Goal: Transaction & Acquisition: Book appointment/travel/reservation

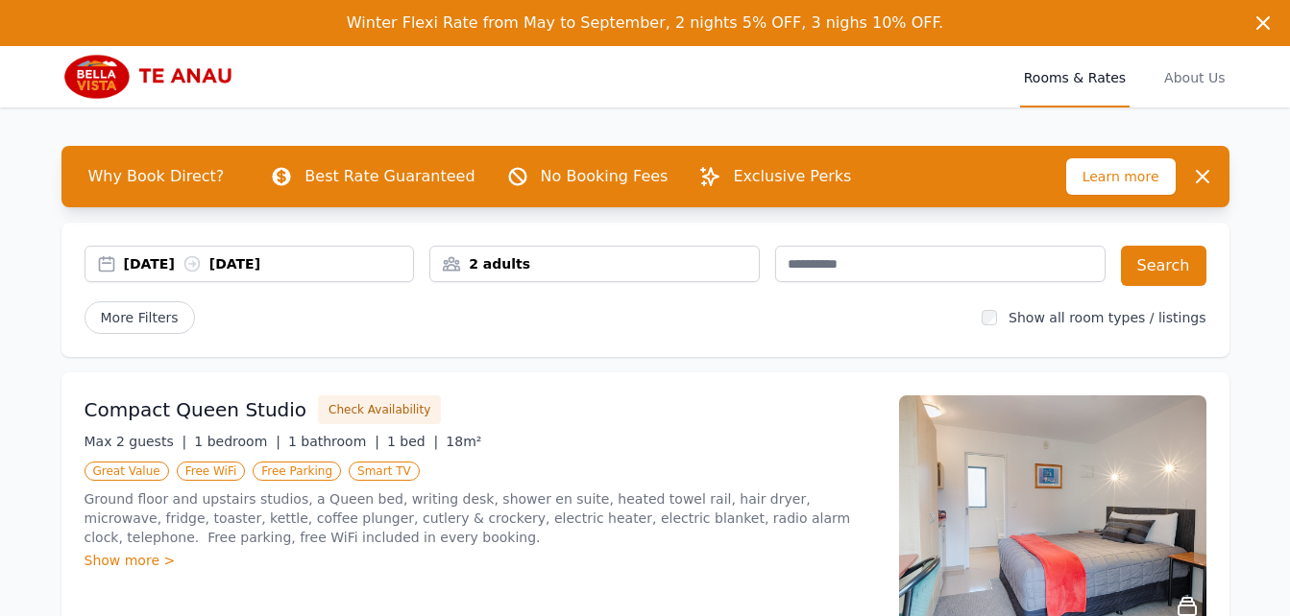
click at [180, 274] on div "[DATE] [DATE]" at bounding box center [249, 264] width 330 height 36
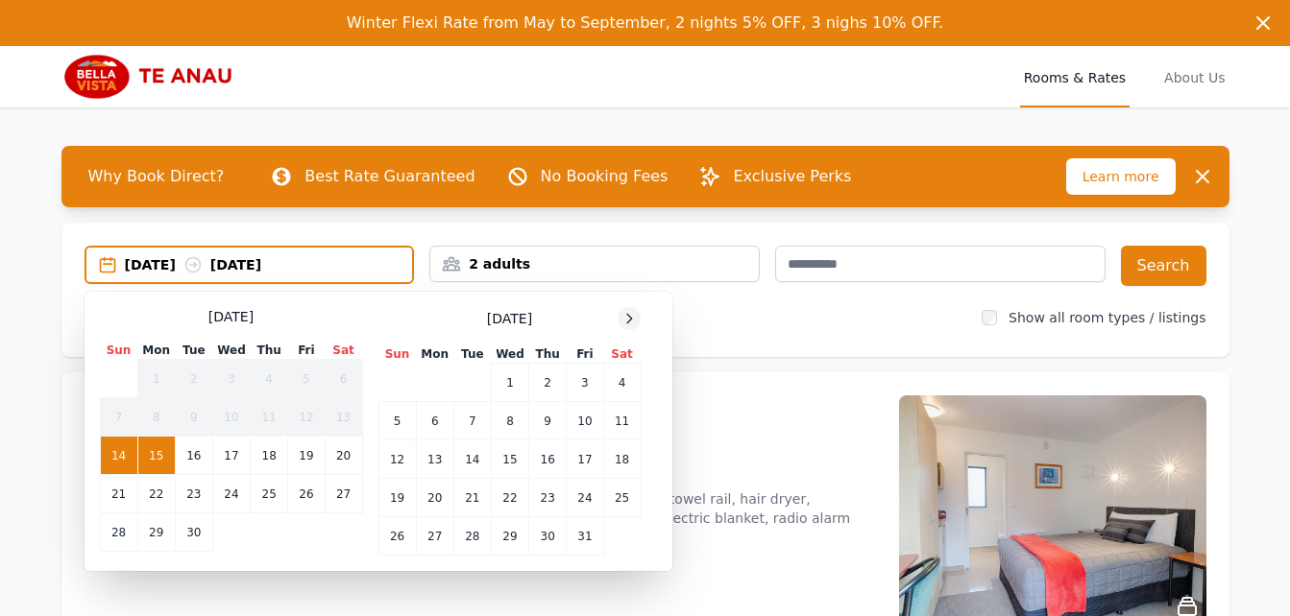
click at [635, 319] on icon at bounding box center [628, 318] width 15 height 15
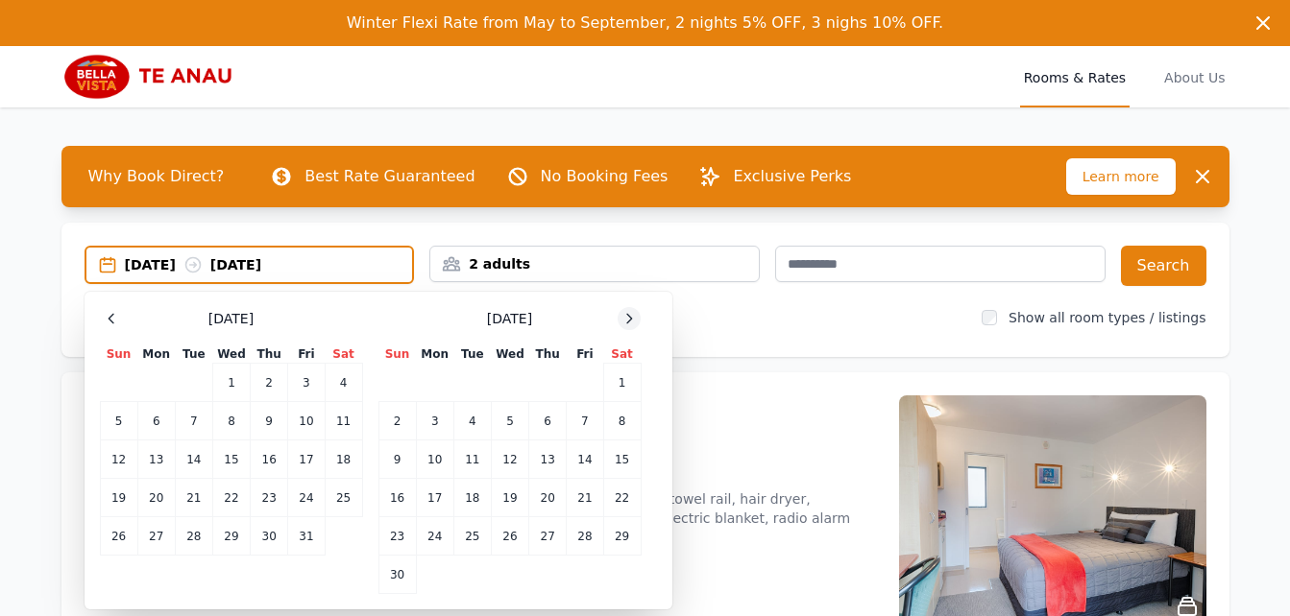
click at [635, 319] on icon at bounding box center [628, 318] width 15 height 15
click at [628, 395] on td "6" at bounding box center [621, 383] width 37 height 38
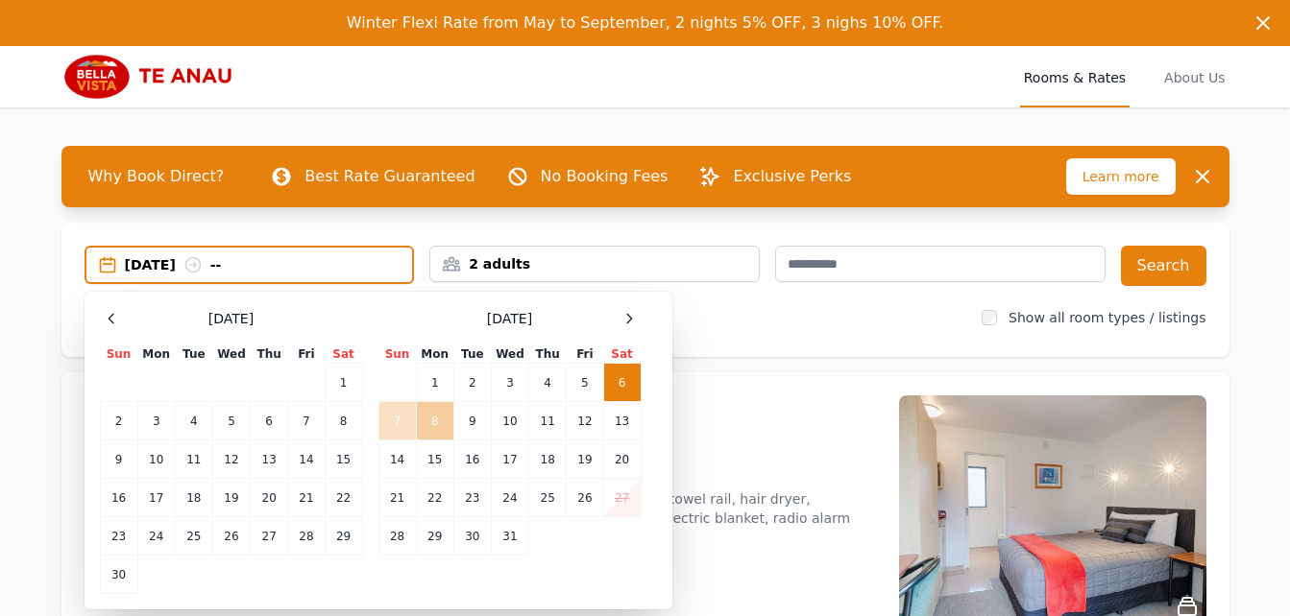
click at [427, 424] on td "8" at bounding box center [434, 421] width 37 height 38
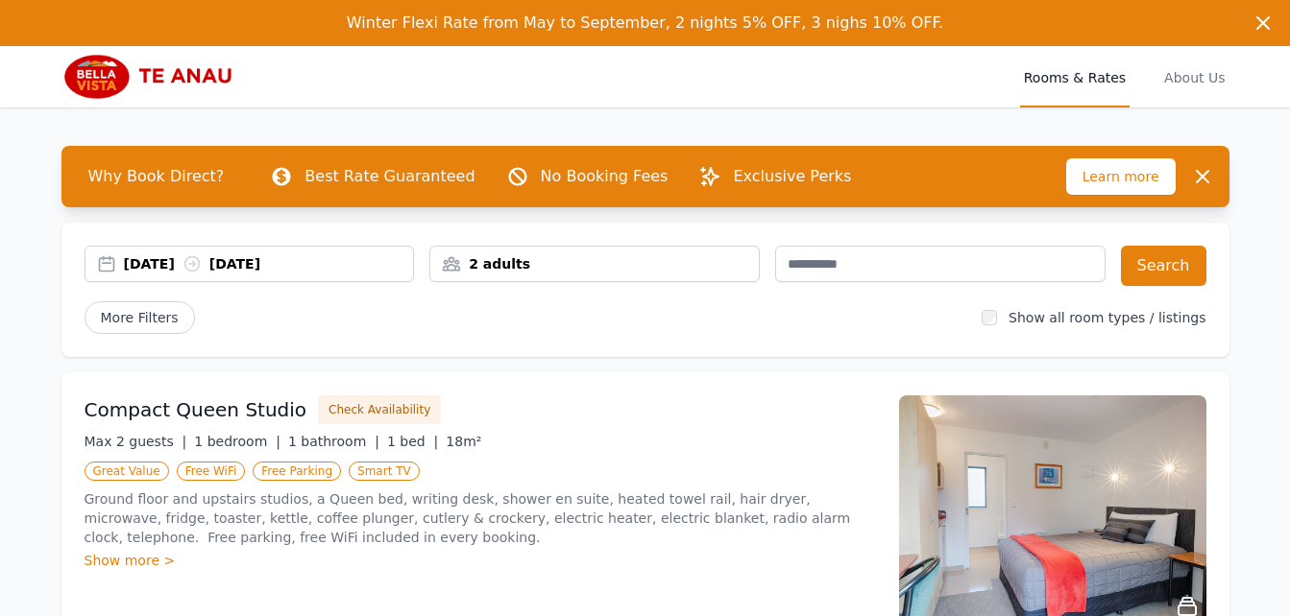
click at [552, 274] on div "2 adults" at bounding box center [594, 264] width 330 height 36
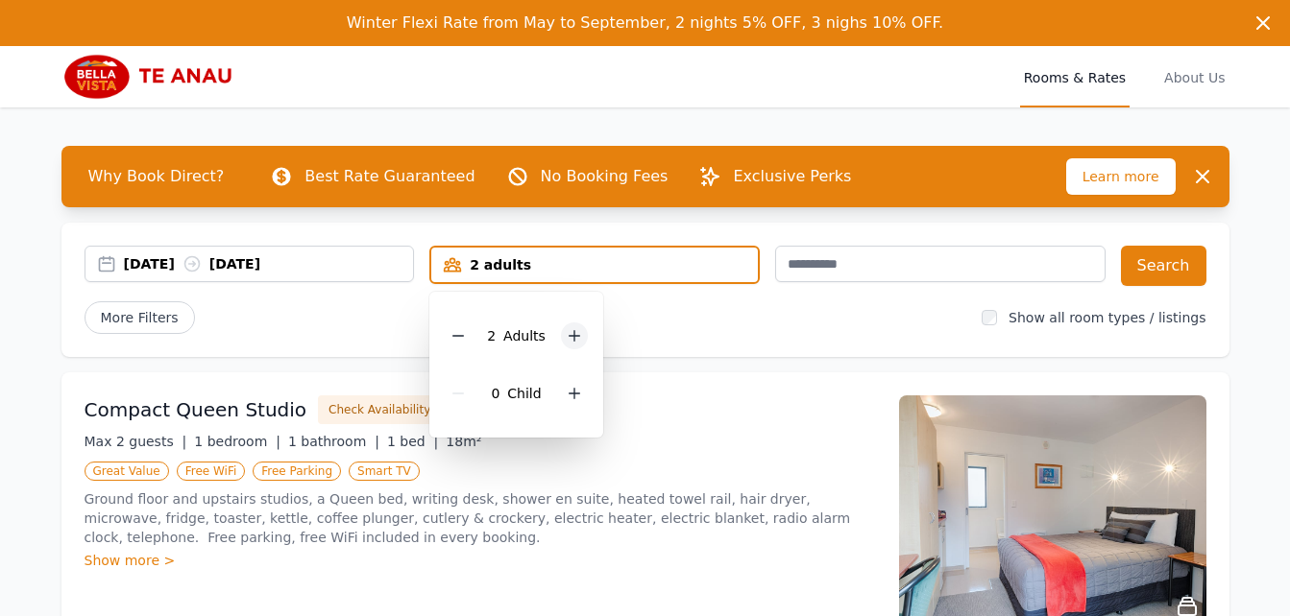
click at [573, 340] on icon at bounding box center [574, 335] width 15 height 15
click at [570, 400] on icon at bounding box center [574, 393] width 15 height 15
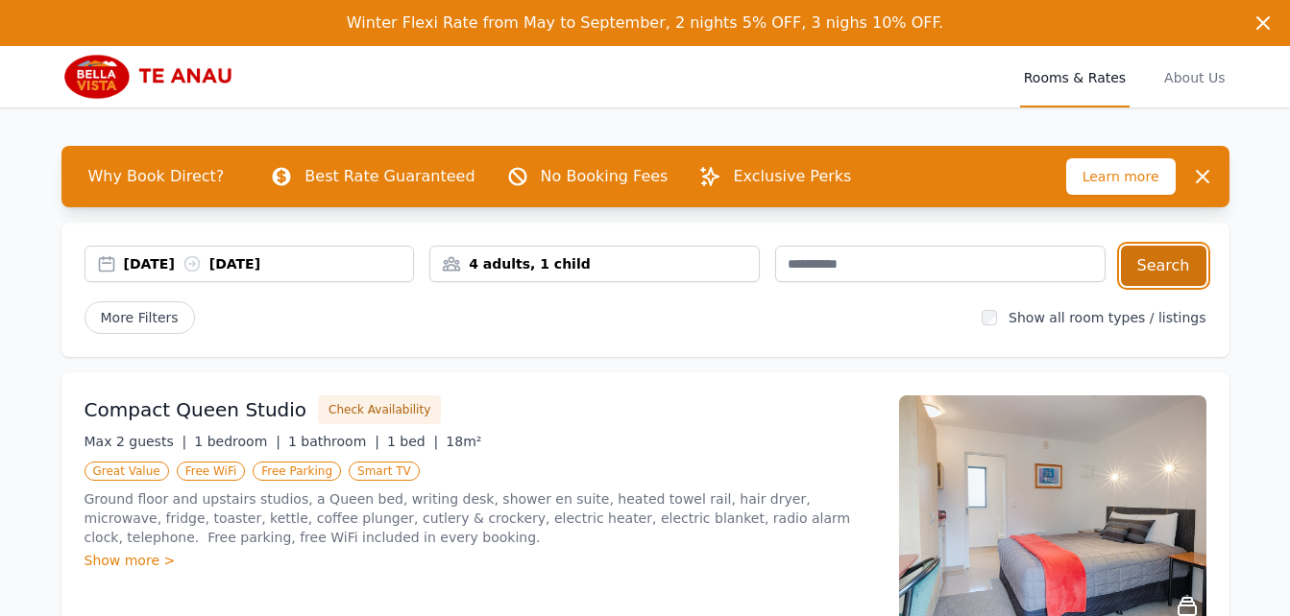
click at [1151, 256] on button "Search" at bounding box center [1163, 266] width 85 height 40
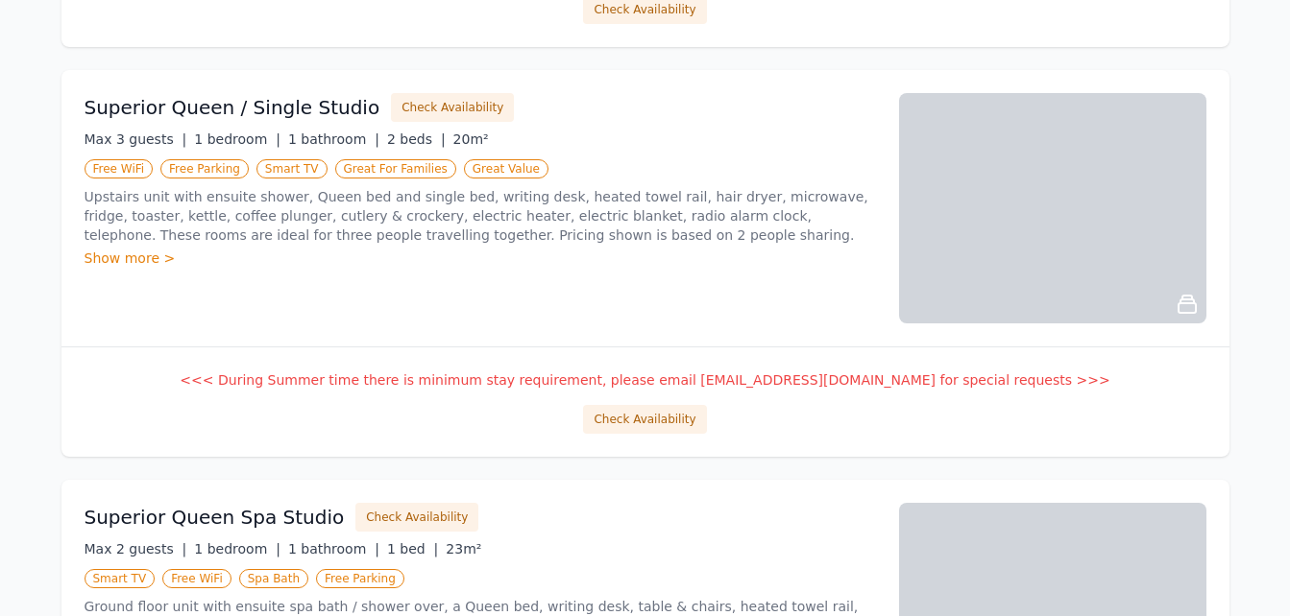
scroll to position [1460, 0]
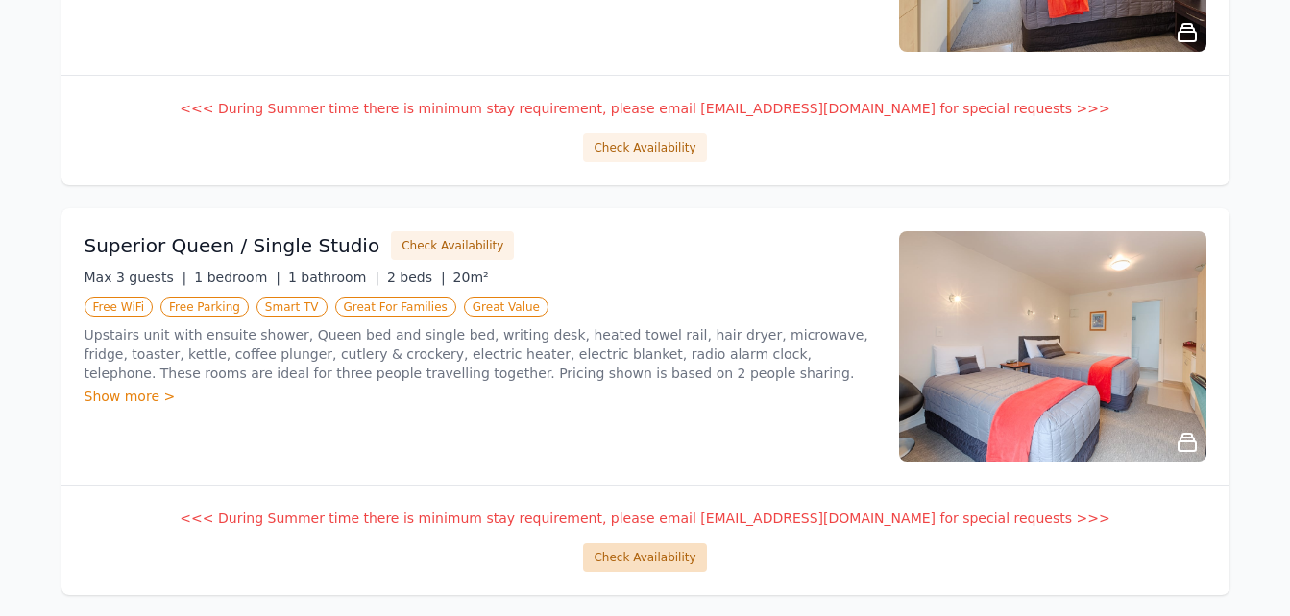
click at [651, 566] on button "Check Availability" at bounding box center [644, 557] width 123 height 29
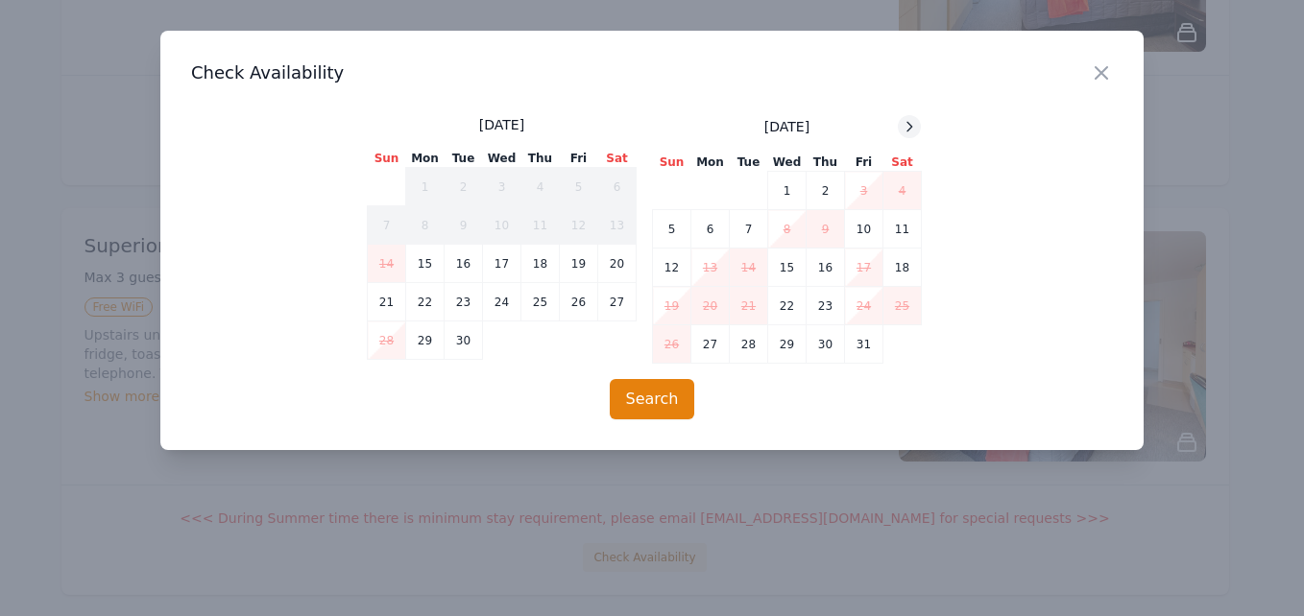
click at [912, 120] on icon at bounding box center [909, 126] width 15 height 15
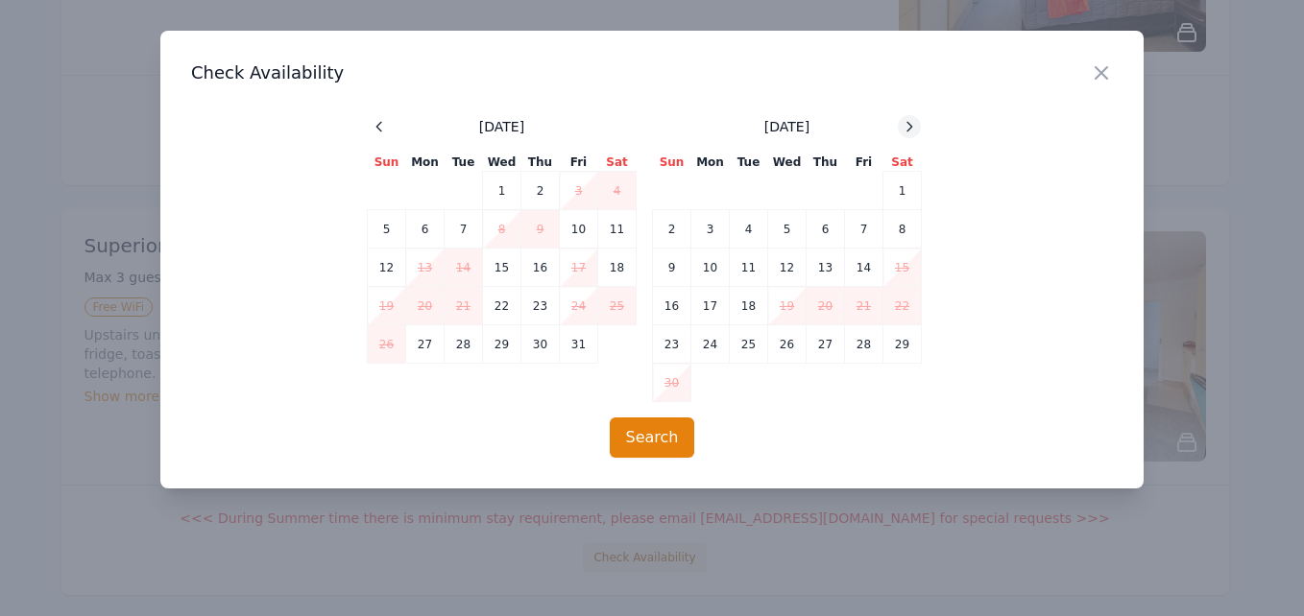
click at [912, 120] on icon at bounding box center [909, 126] width 15 height 15
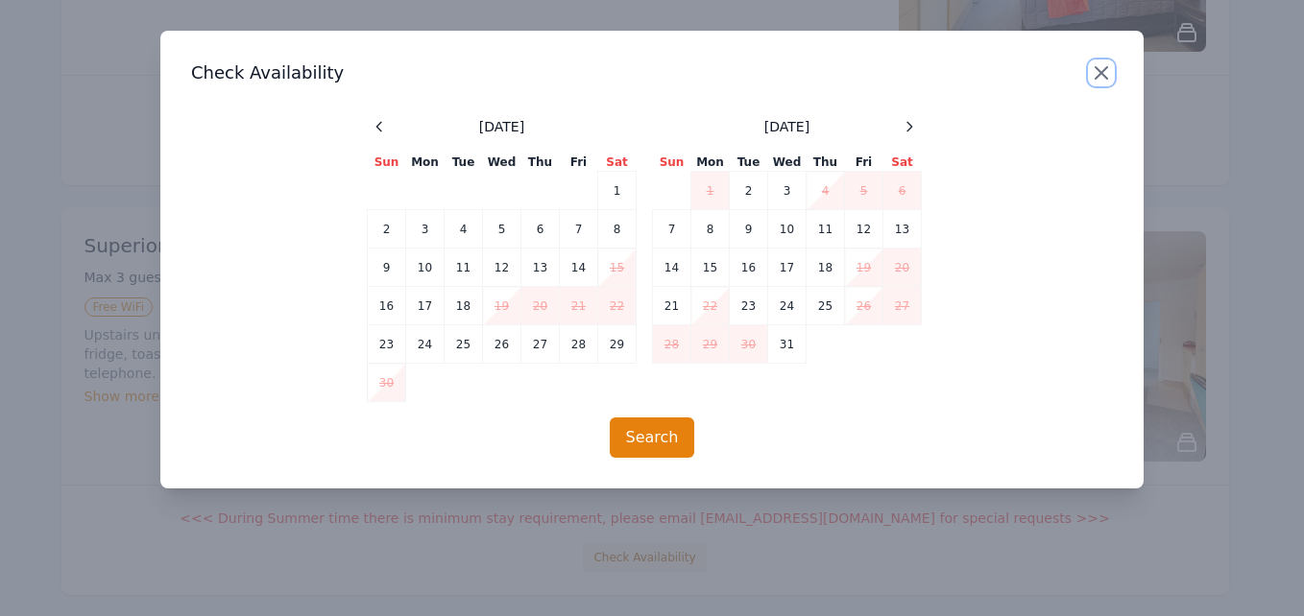
click at [1099, 68] on icon "button" at bounding box center [1101, 72] width 23 height 23
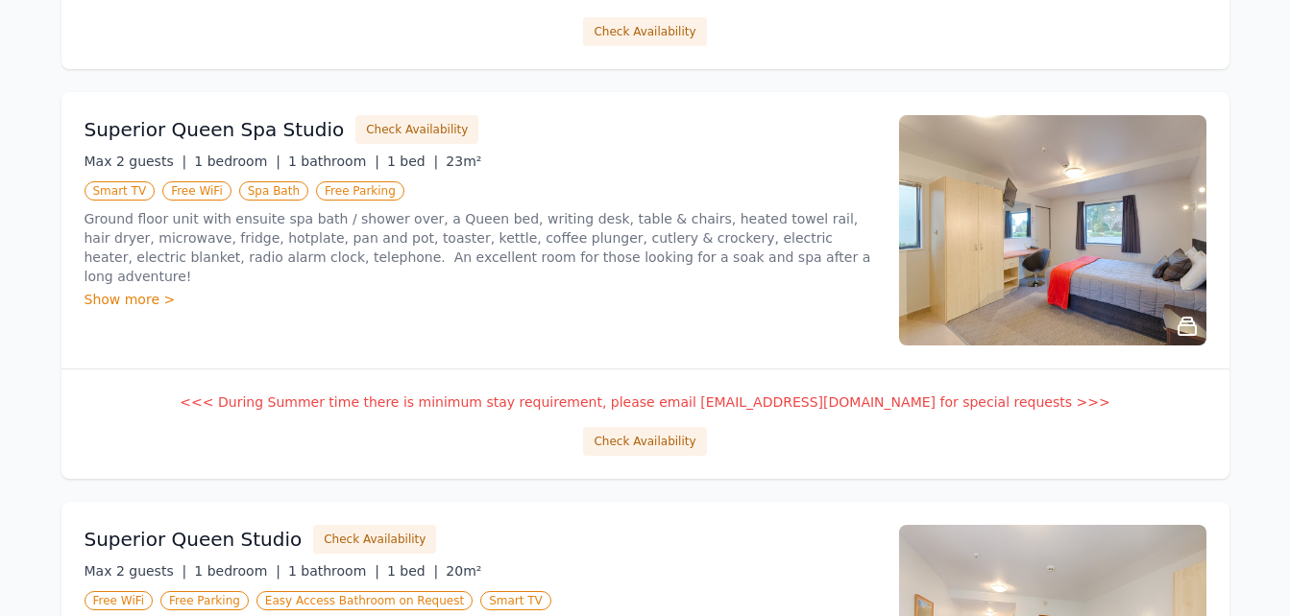
scroll to position [1997, 0]
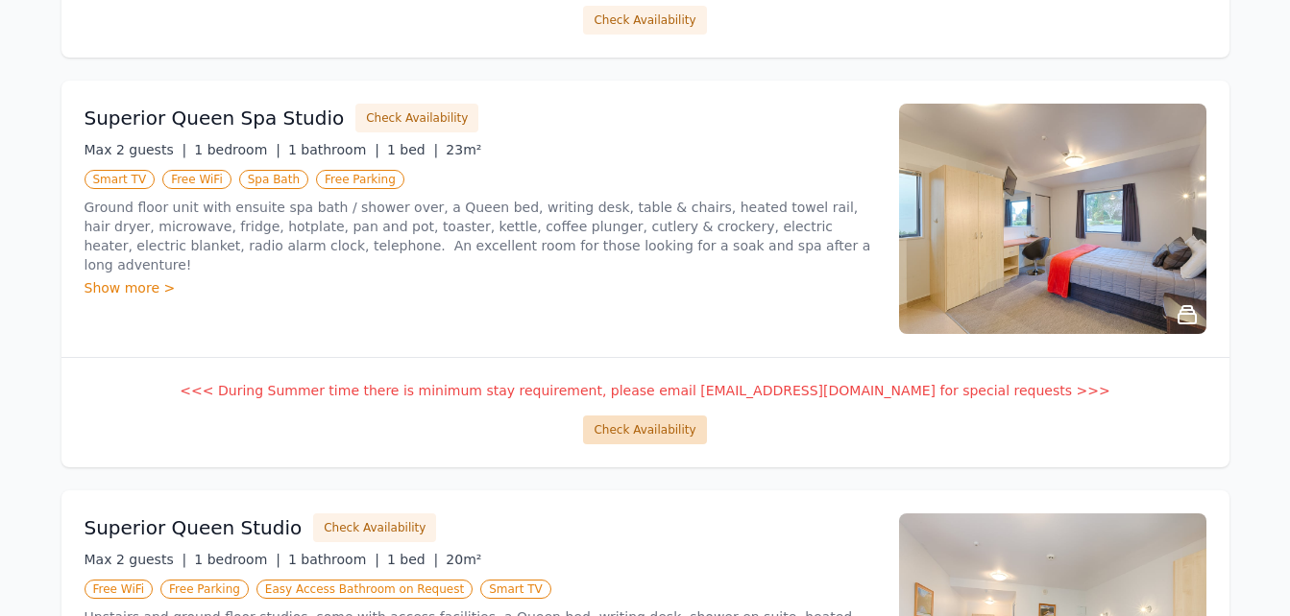
click at [627, 423] on button "Check Availability" at bounding box center [644, 430] width 123 height 29
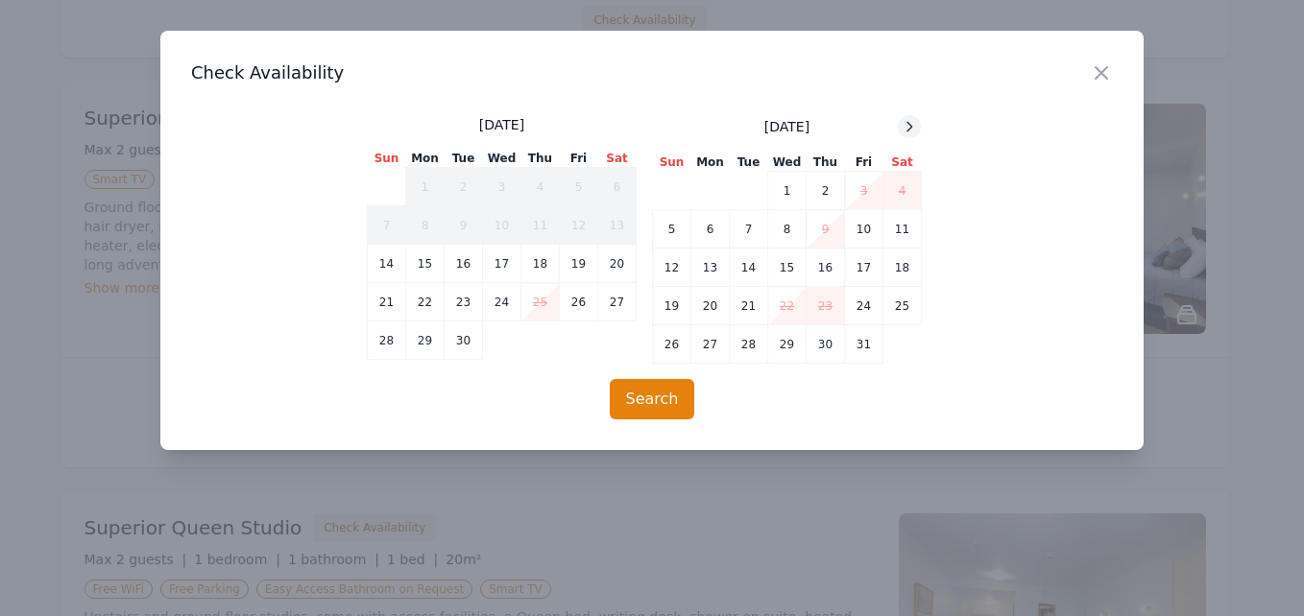
click at [911, 123] on icon at bounding box center [909, 126] width 15 height 15
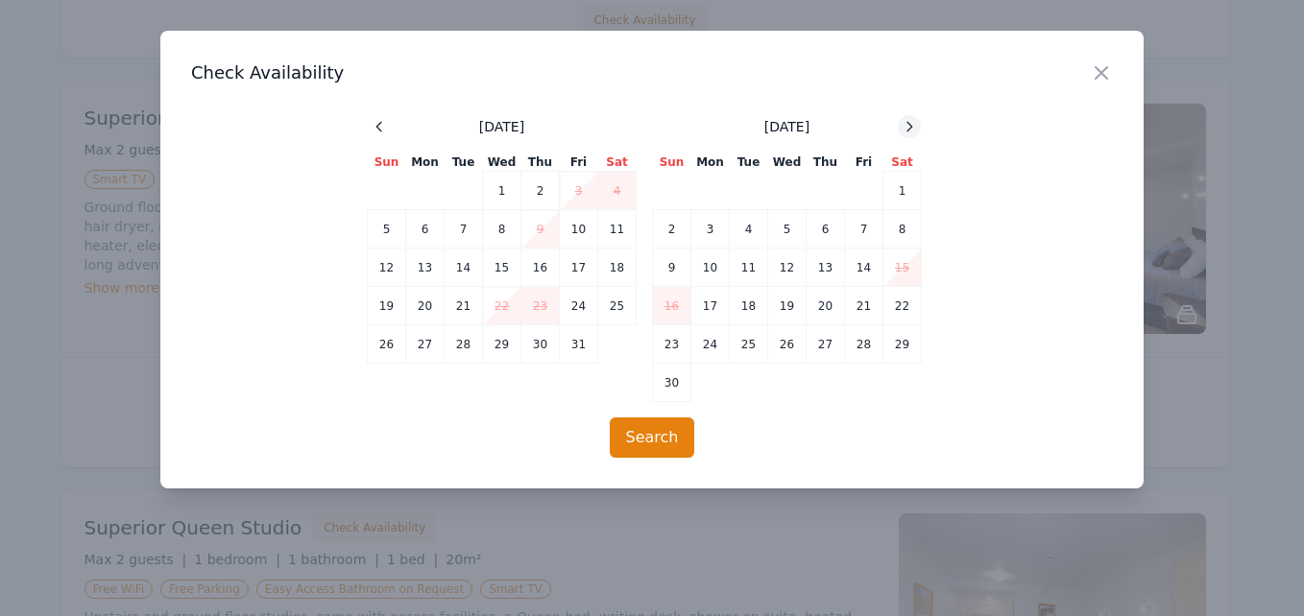
click at [911, 123] on icon at bounding box center [909, 126] width 15 height 15
click at [1117, 64] on div "Close" at bounding box center [1117, 61] width 54 height 60
click at [1093, 64] on icon "button" at bounding box center [1101, 72] width 23 height 23
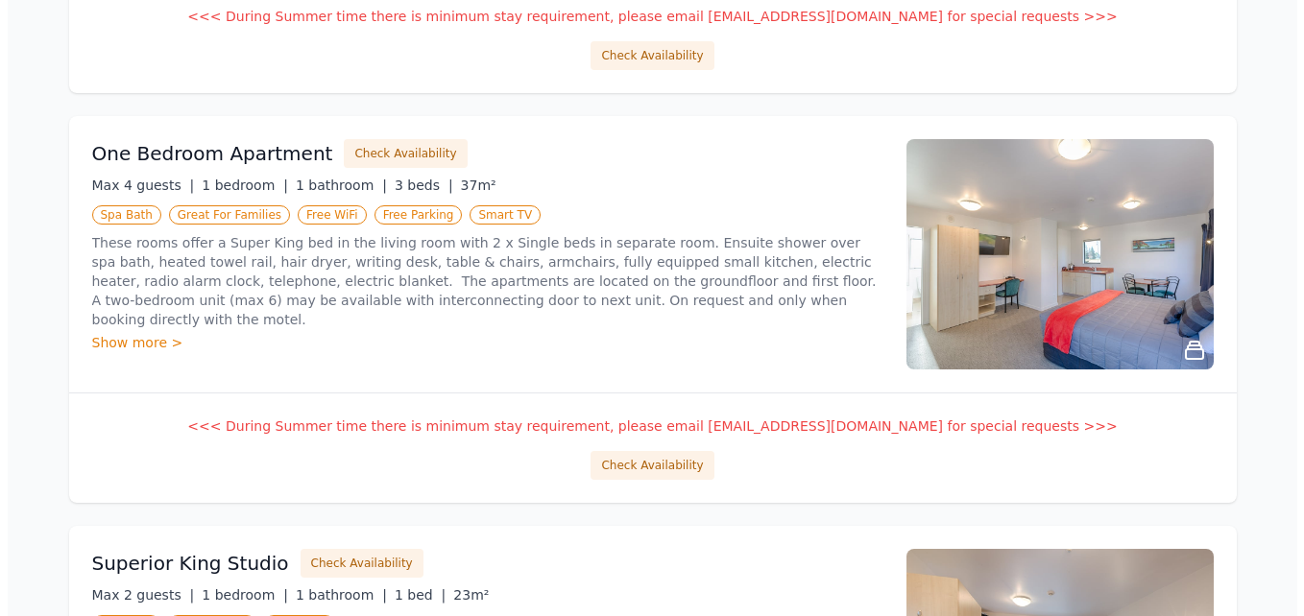
scroll to position [768, 0]
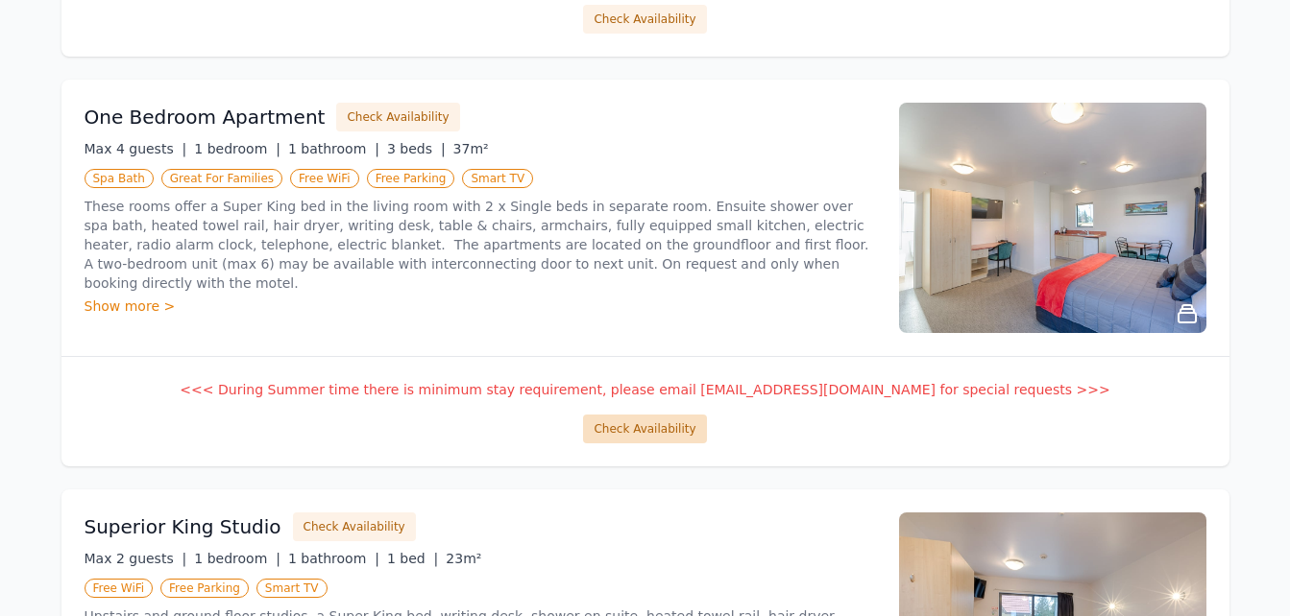
click at [673, 418] on button "Check Availability" at bounding box center [644, 429] width 123 height 29
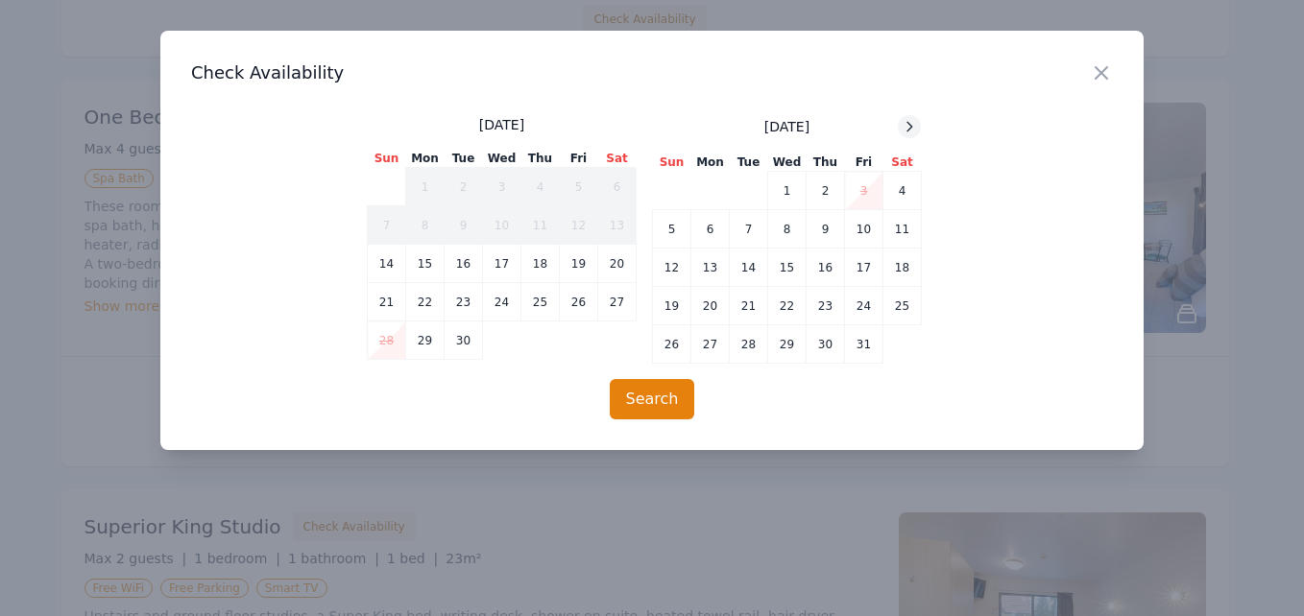
click at [916, 130] on icon at bounding box center [909, 126] width 15 height 15
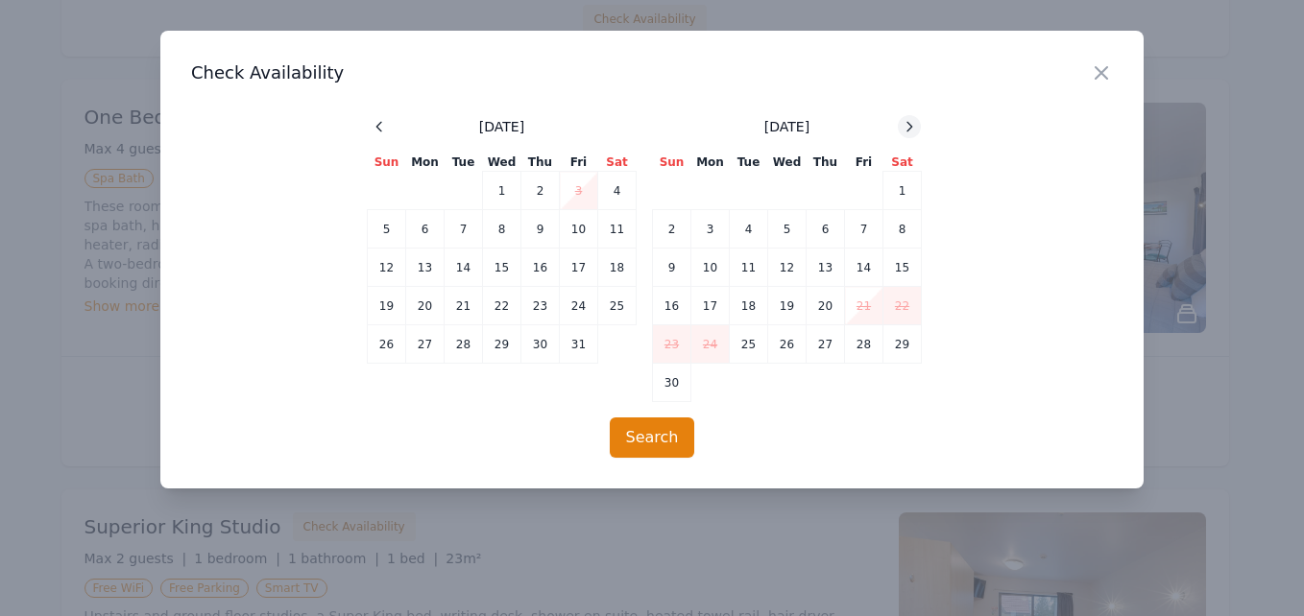
click at [916, 130] on icon at bounding box center [909, 126] width 15 height 15
click at [905, 177] on td "6" at bounding box center [902, 191] width 38 height 38
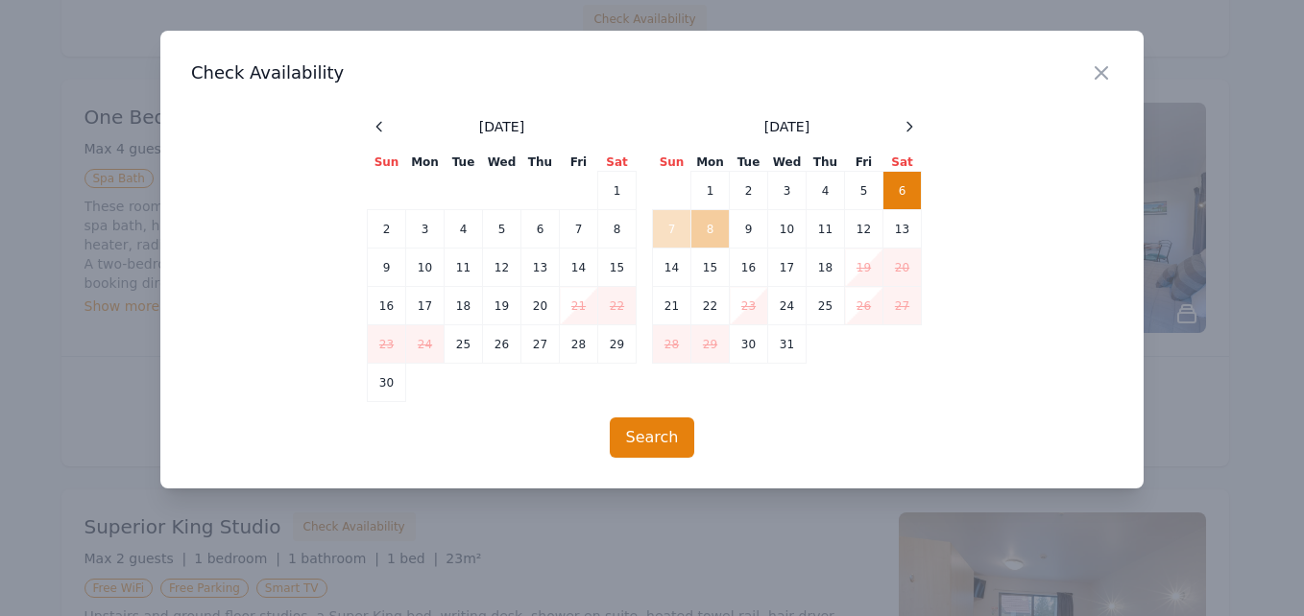
click at [712, 225] on td "8" at bounding box center [710, 229] width 38 height 38
click at [655, 448] on button "Search" at bounding box center [652, 438] width 85 height 40
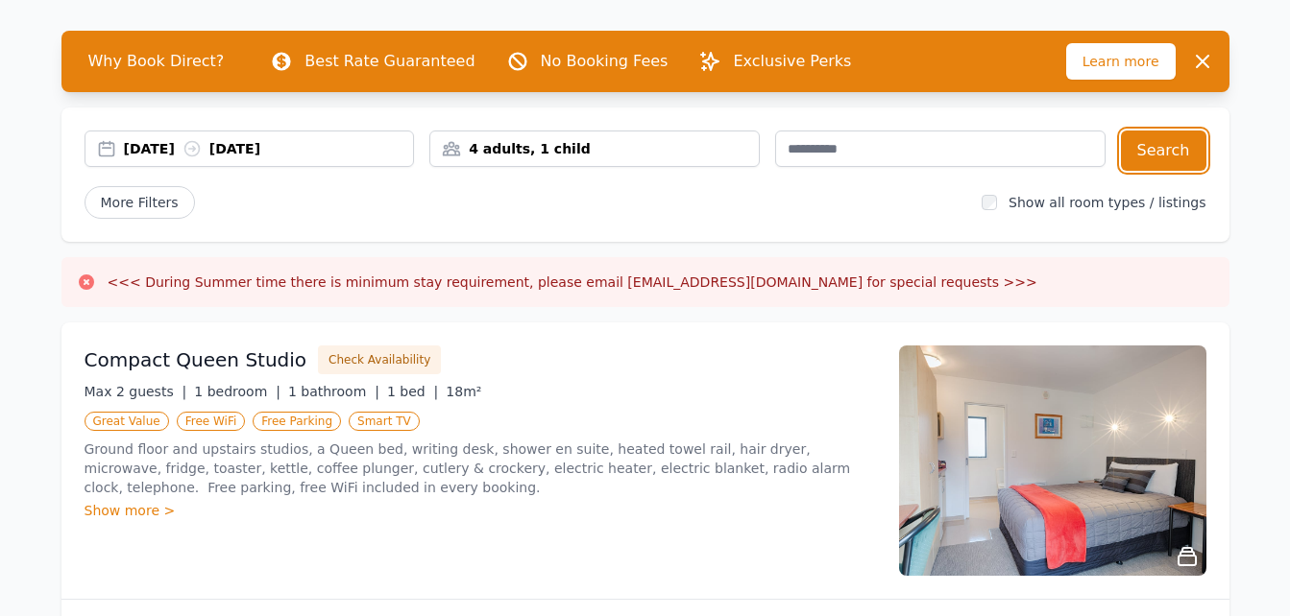
scroll to position [154, 0]
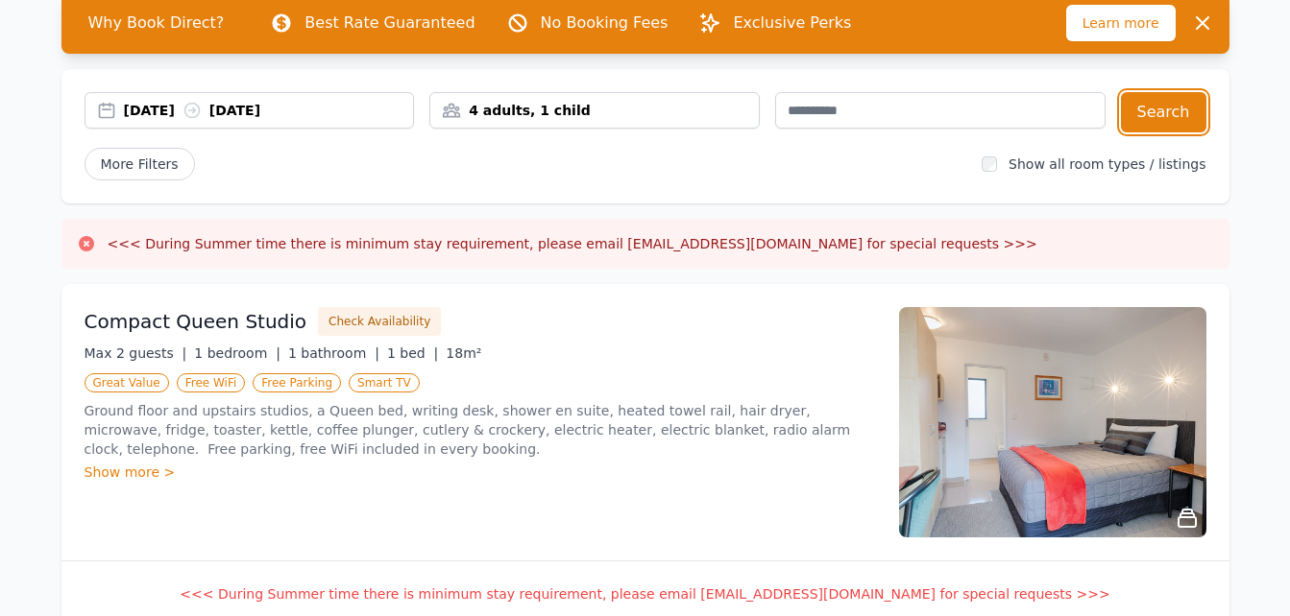
click at [302, 113] on div "[DATE] [DATE]" at bounding box center [269, 110] width 290 height 19
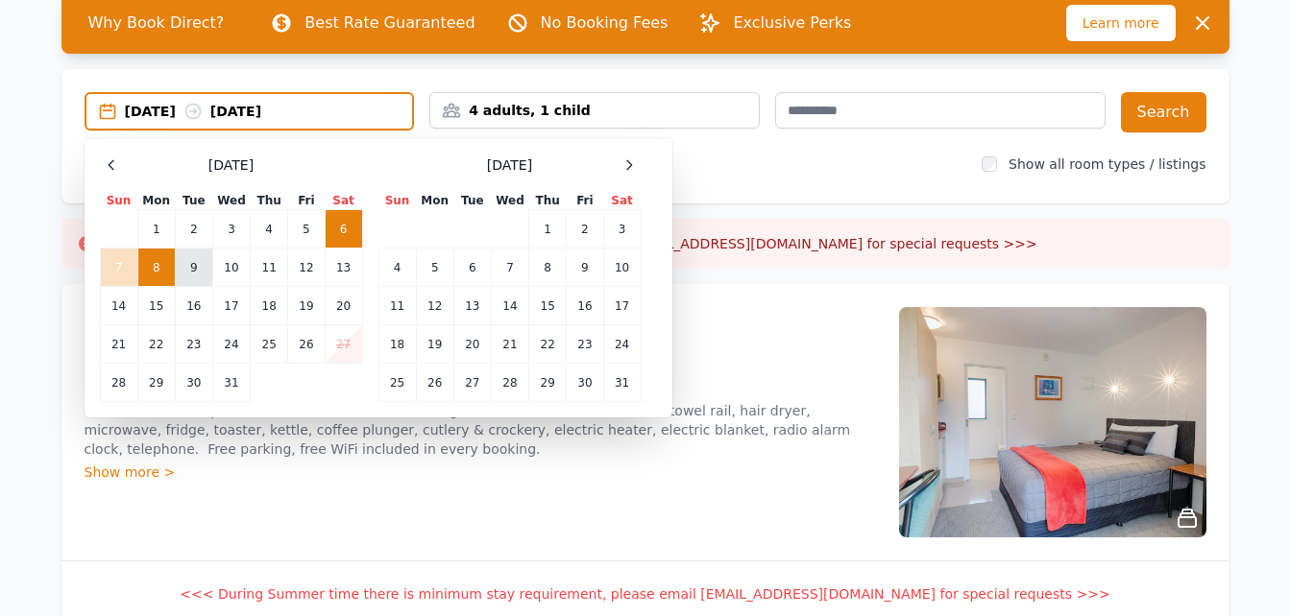
click at [201, 268] on td "9" at bounding box center [193, 268] width 37 height 38
click at [345, 217] on td "6" at bounding box center [343, 229] width 37 height 38
click at [189, 266] on td "9" at bounding box center [193, 268] width 37 height 38
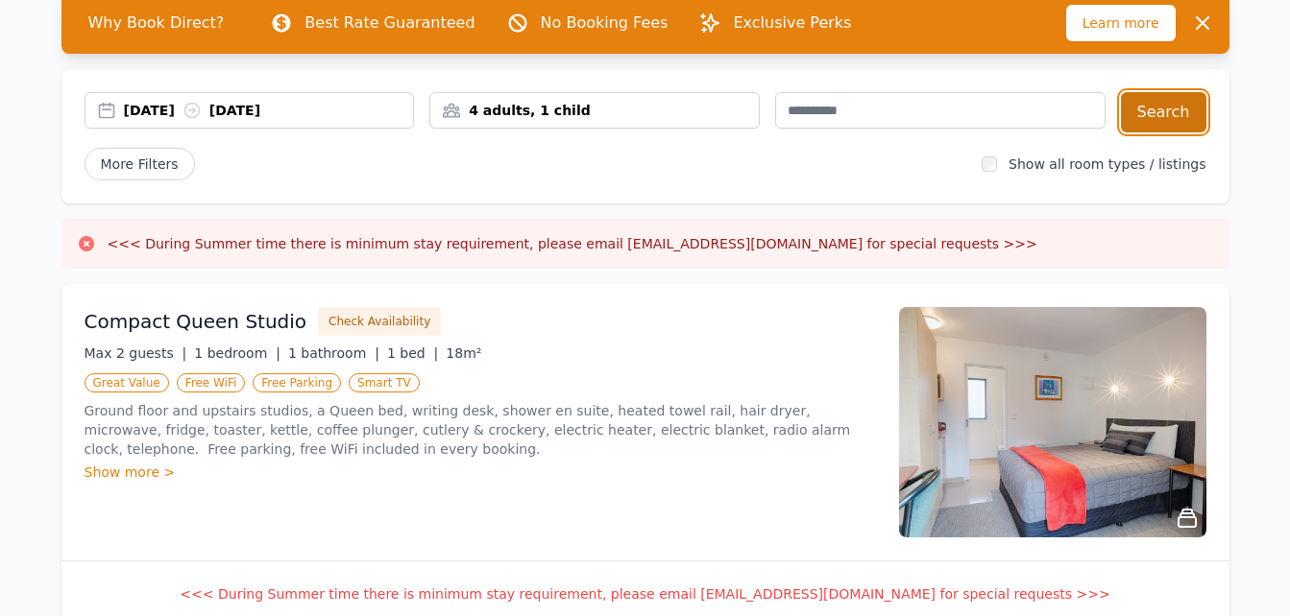
click at [1159, 127] on button "Search" at bounding box center [1163, 112] width 85 height 40
